Goal: Use online tool/utility: Utilize a website feature to perform a specific function

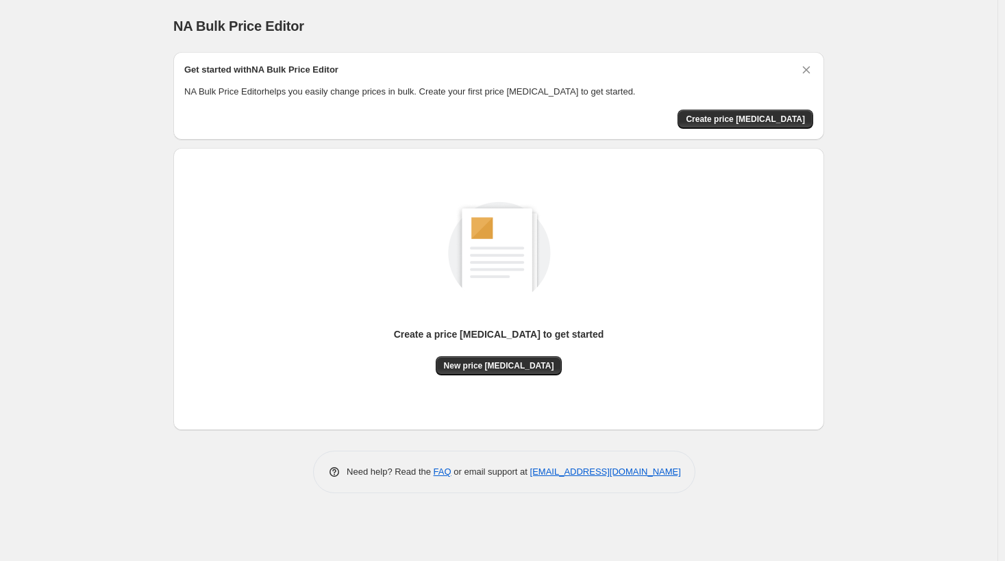
click at [488, 375] on div "Create a price [MEDICAL_DATA] to get started New price [MEDICAL_DATA]" at bounding box center [498, 289] width 629 height 260
click at [489, 368] on span "New price [MEDICAL_DATA]" at bounding box center [499, 365] width 110 height 11
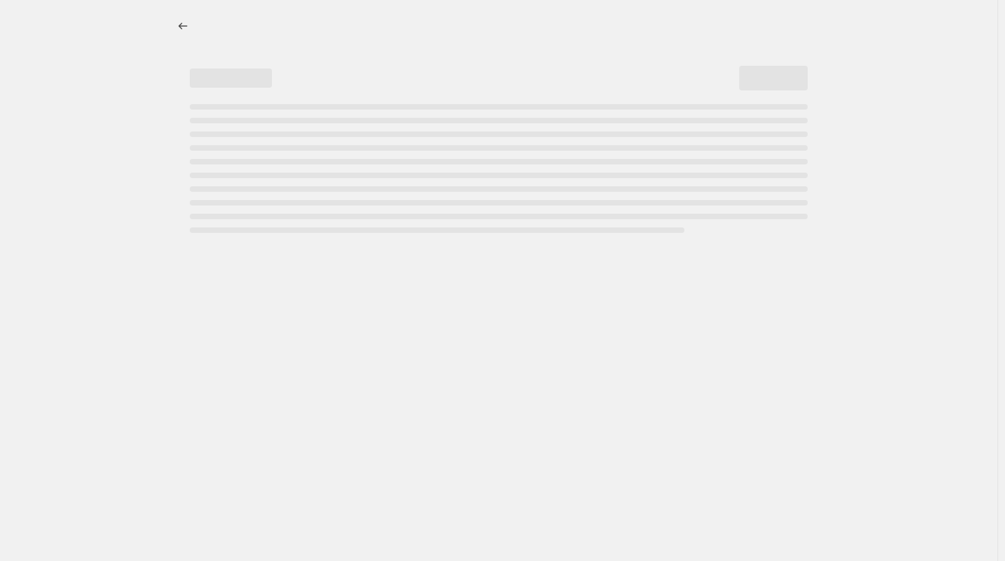
select select "percentage"
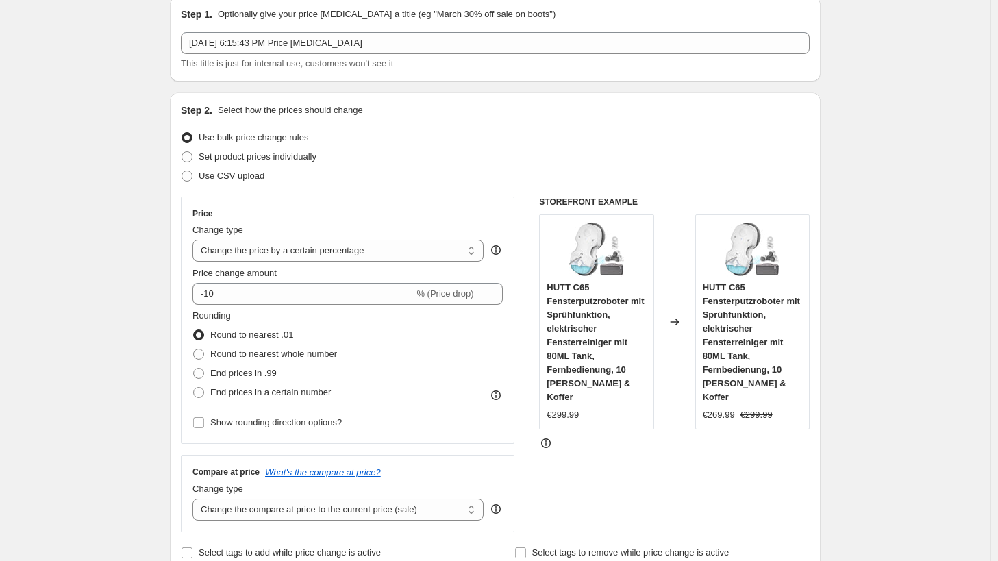
scroll to position [205, 0]
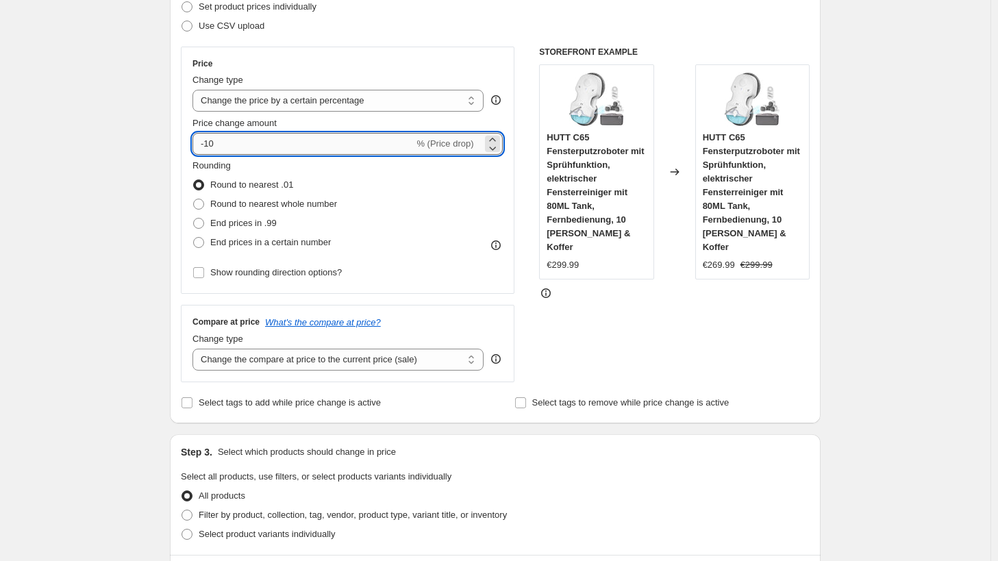
click at [221, 145] on input "-10" at bounding box center [302, 144] width 221 height 22
type input "-1"
type input "-30"
click at [249, 223] on span "End prices in .99" at bounding box center [243, 223] width 66 height 10
click at [194, 218] on input "End prices in .99" at bounding box center [193, 218] width 1 height 1
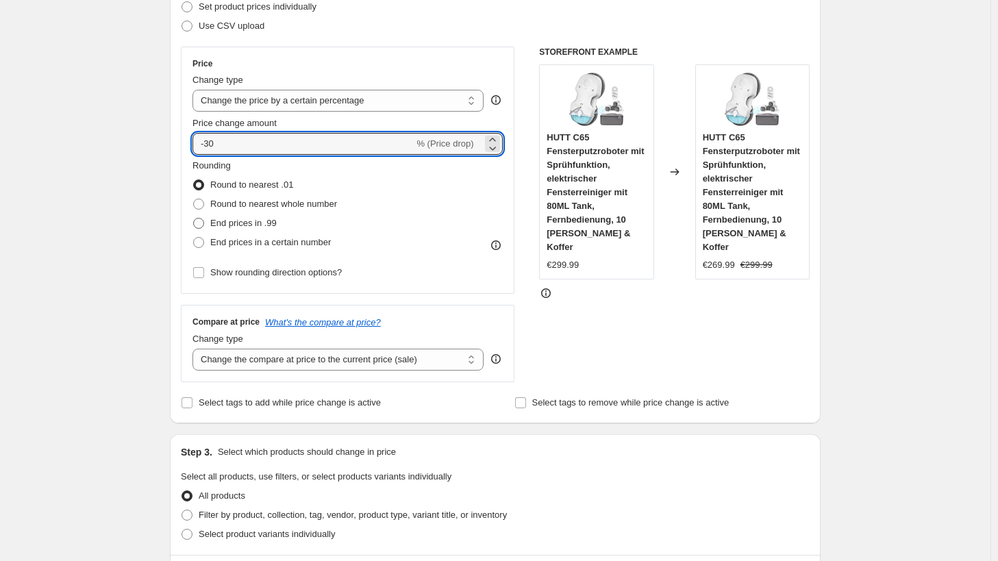
radio input "true"
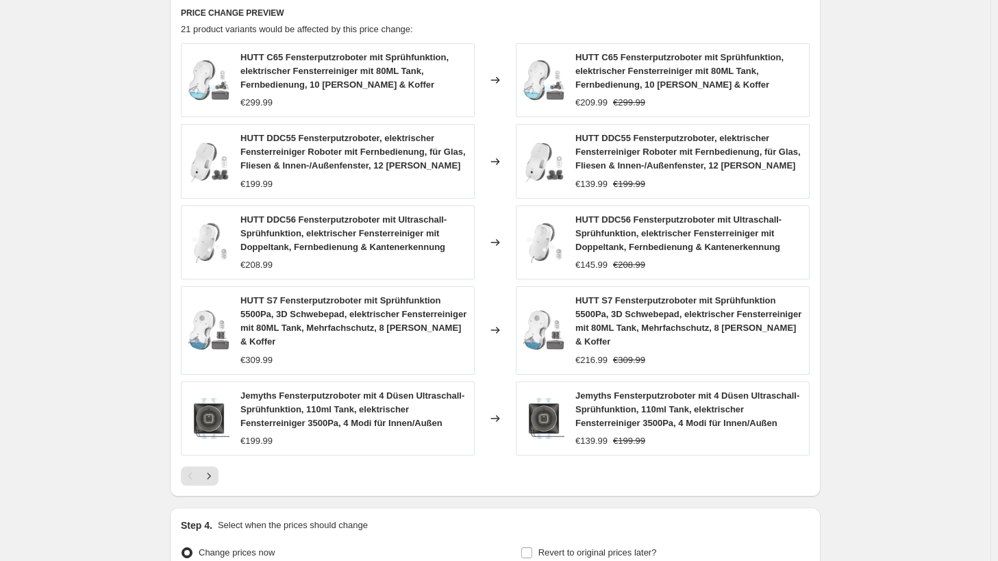
scroll to position [895, 0]
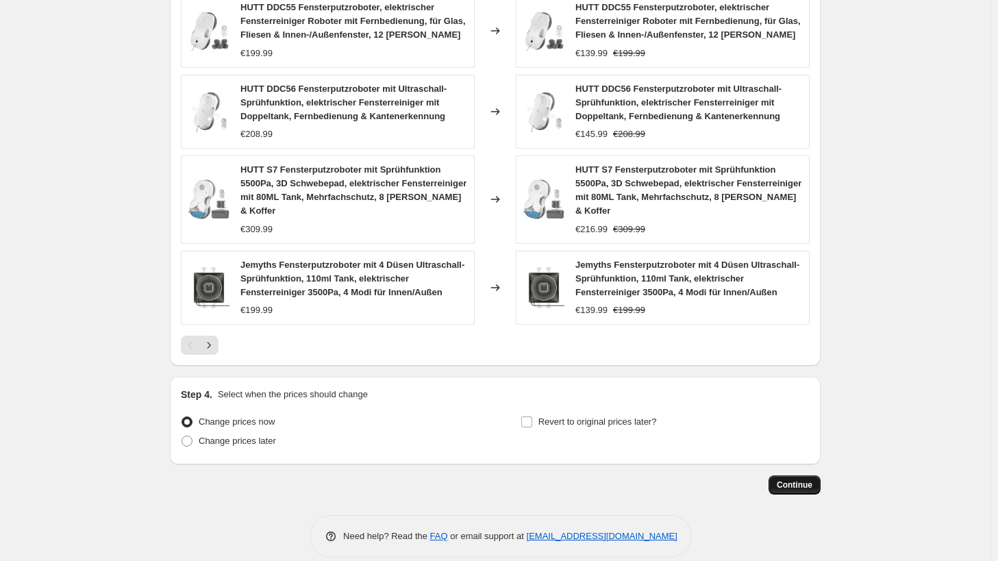
click at [796, 479] on span "Continue" at bounding box center [795, 484] width 36 height 11
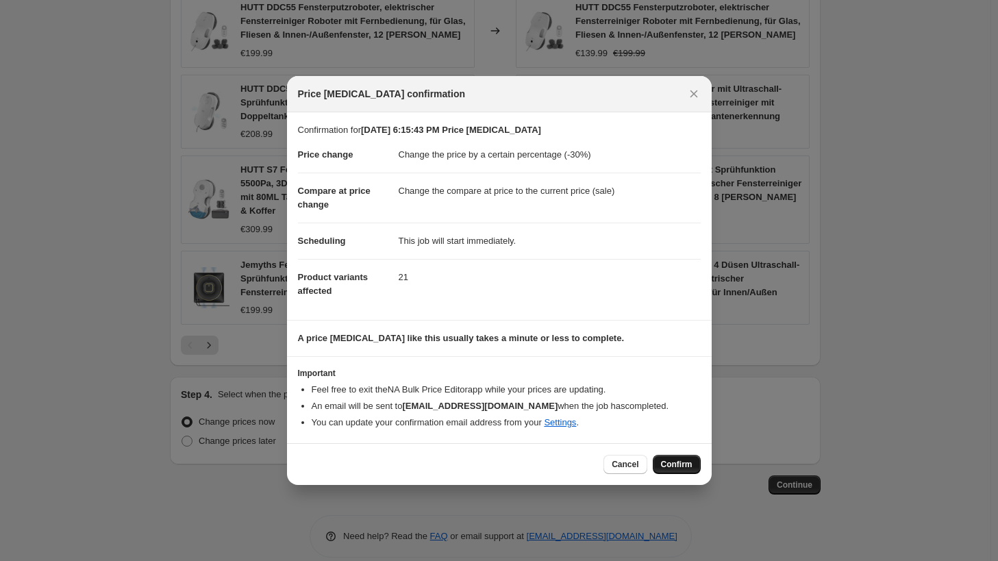
click at [679, 466] on span "Confirm" at bounding box center [677, 464] width 32 height 11
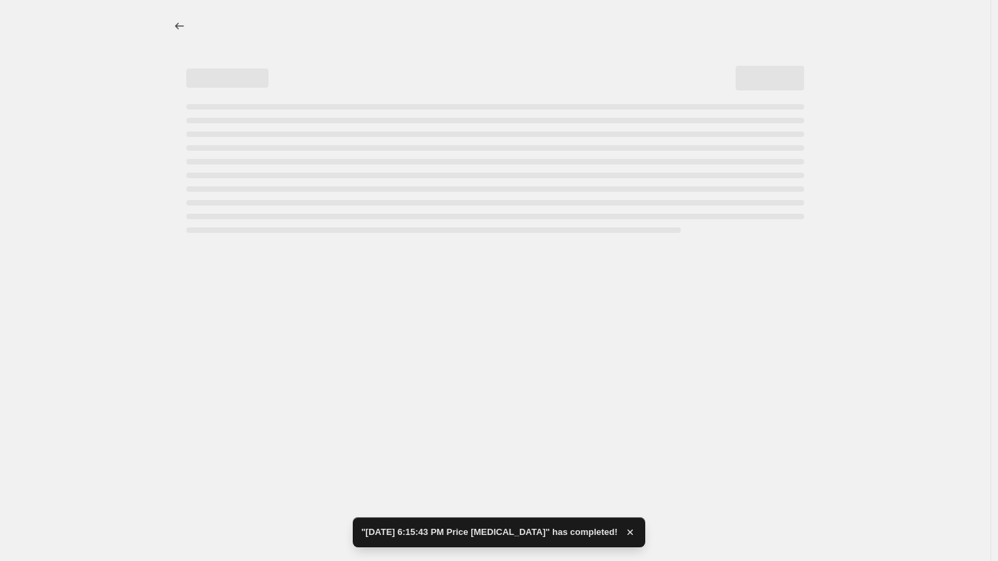
select select "percentage"
